Goal: Find specific page/section: Find specific page/section

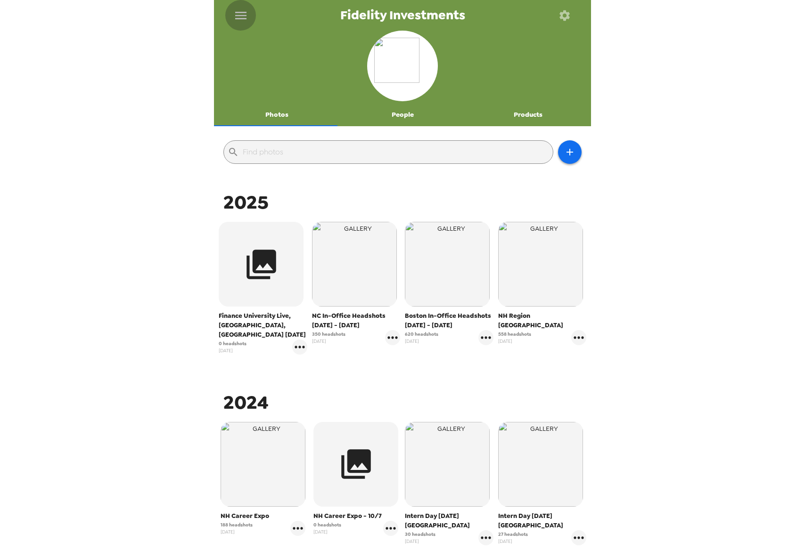
click at [241, 19] on icon "menu" at bounding box center [240, 16] width 11 height 8
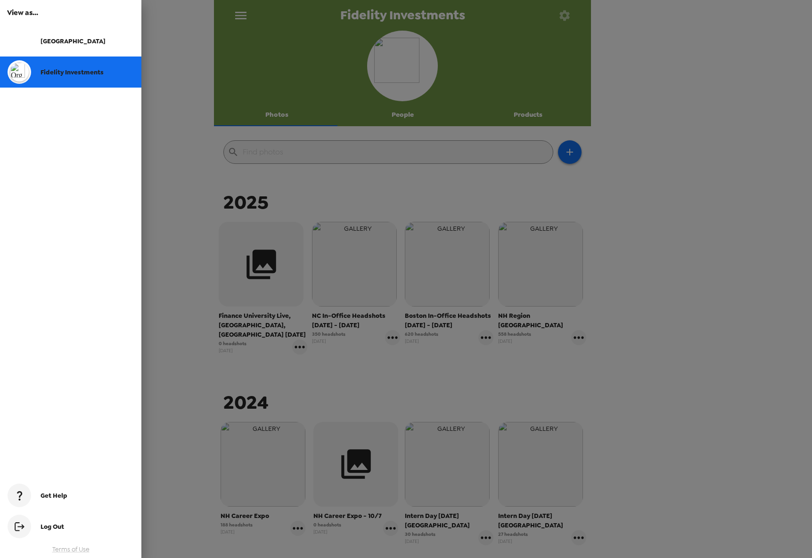
click at [66, 44] on div "Madison" at bounding box center [87, 41] width 93 height 8
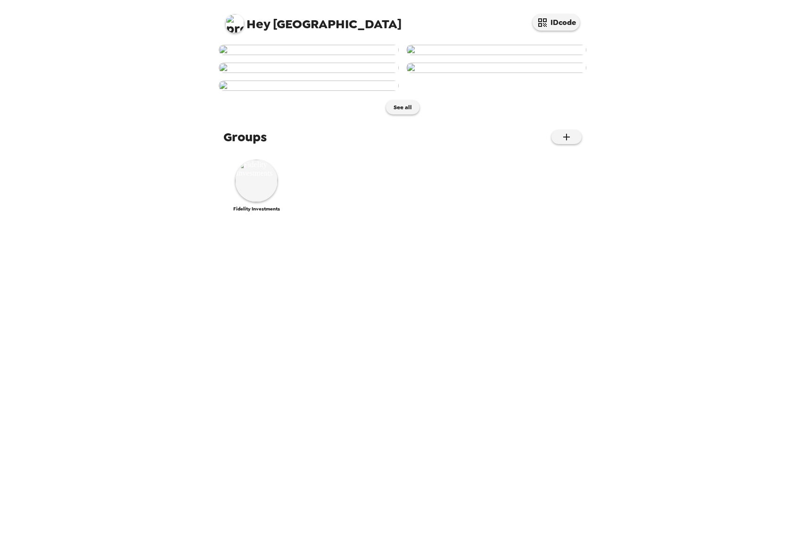
click at [456, 73] on img at bounding box center [496, 68] width 180 height 10
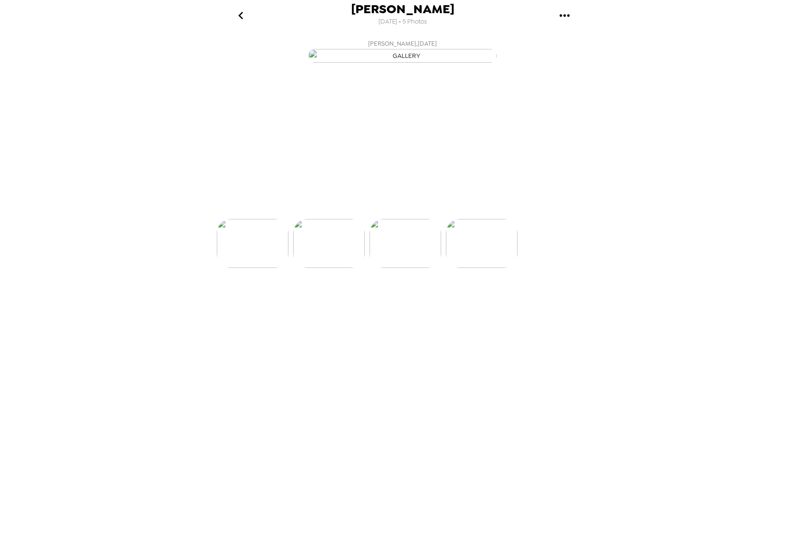
scroll to position [0, 228]
click at [566, 10] on icon "gallery menu" at bounding box center [564, 15] width 15 height 15
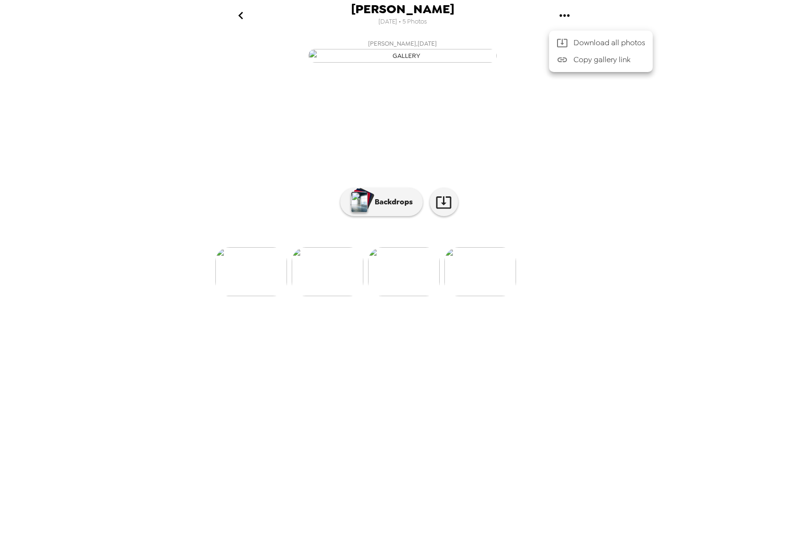
click at [621, 243] on div at bounding box center [406, 279] width 812 height 558
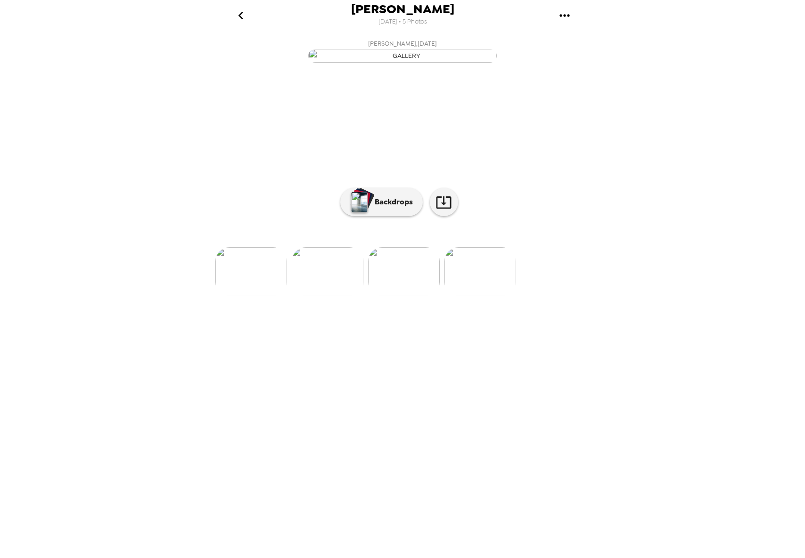
click at [242, 16] on icon "go back" at bounding box center [240, 15] width 15 height 15
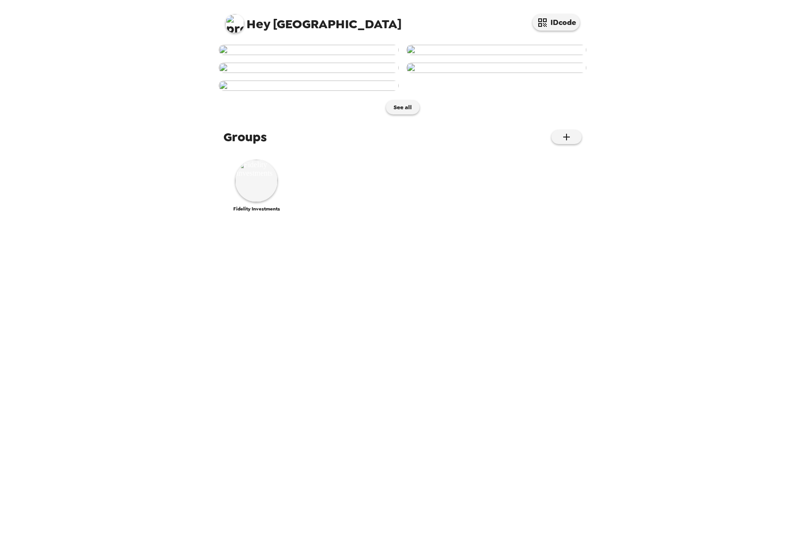
click at [273, 26] on span "Hey Madison" at bounding box center [313, 19] width 176 height 21
click at [240, 25] on img at bounding box center [234, 23] width 19 height 19
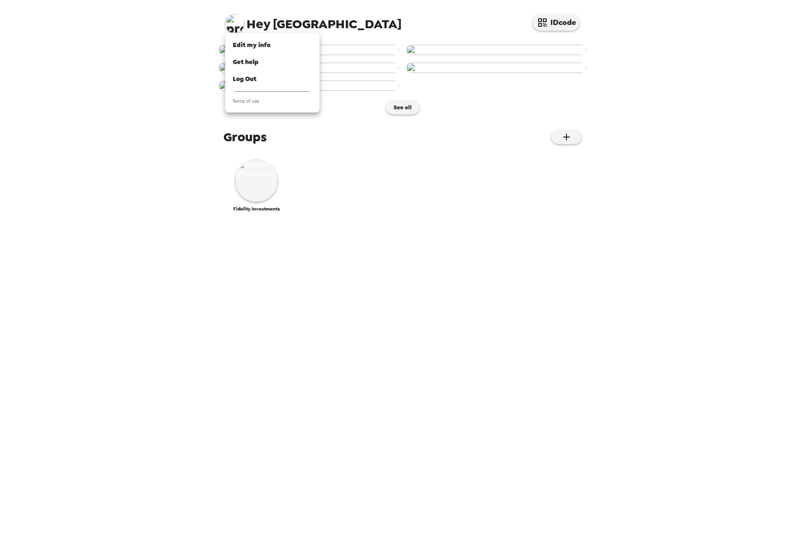
click at [197, 49] on div at bounding box center [406, 279] width 812 height 558
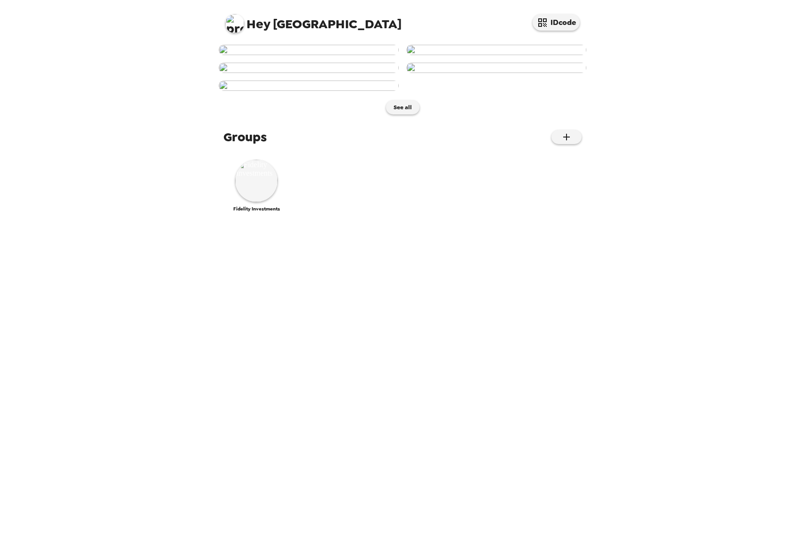
scroll to position [303, 0]
click at [251, 202] on img at bounding box center [256, 181] width 42 height 42
